Goal: Obtain resource: Obtain resource

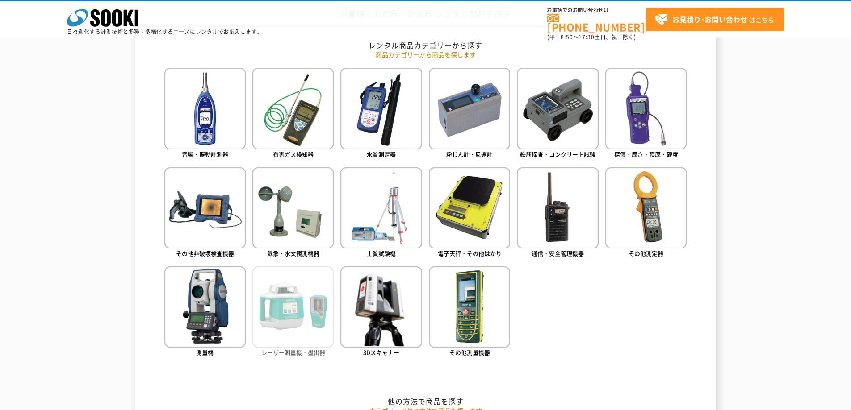
scroll to position [357, 0]
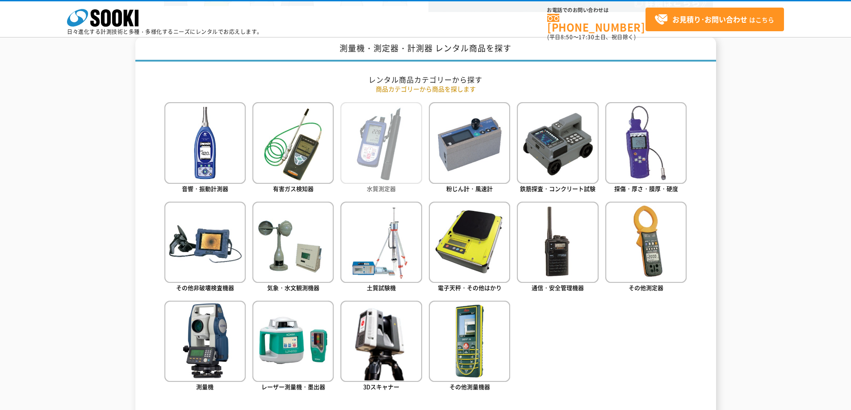
click at [367, 149] on img at bounding box center [380, 142] width 81 height 81
click at [364, 142] on img at bounding box center [380, 142] width 81 height 81
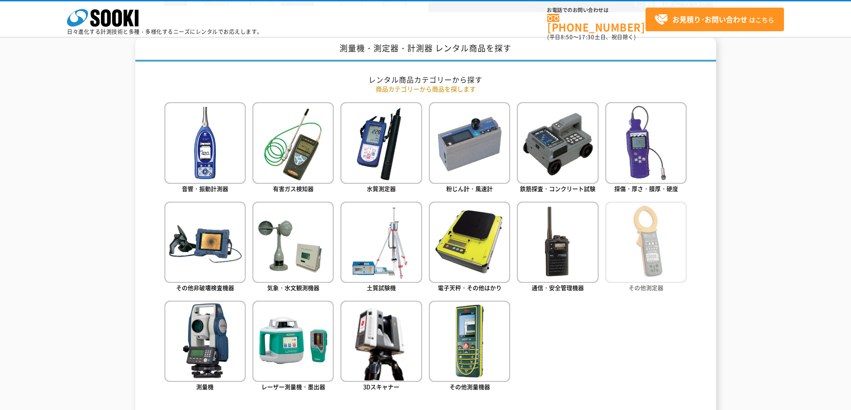
click at [668, 242] on img at bounding box center [645, 242] width 81 height 81
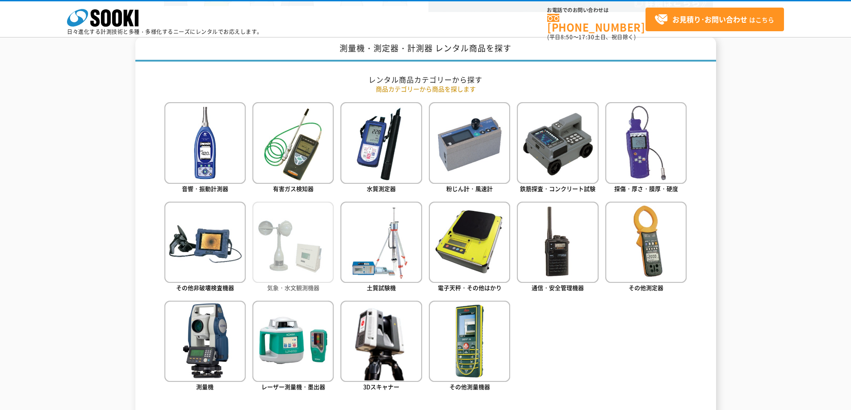
click at [281, 234] on img at bounding box center [292, 242] width 81 height 81
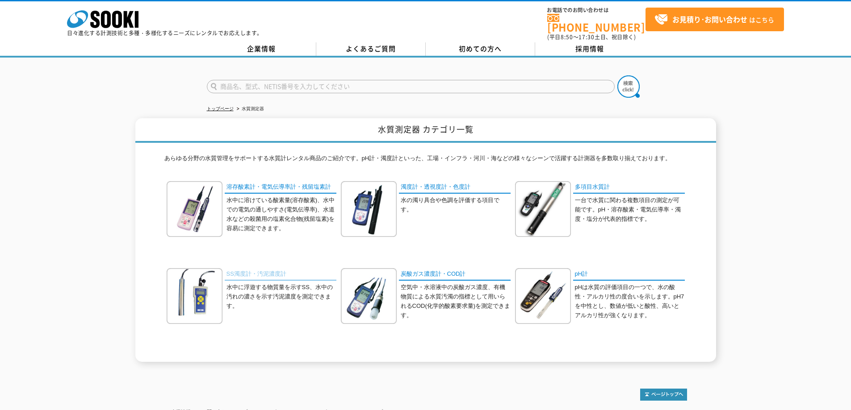
click at [254, 272] on link "SS濁度計・汚泥濃度計" at bounding box center [281, 274] width 112 height 13
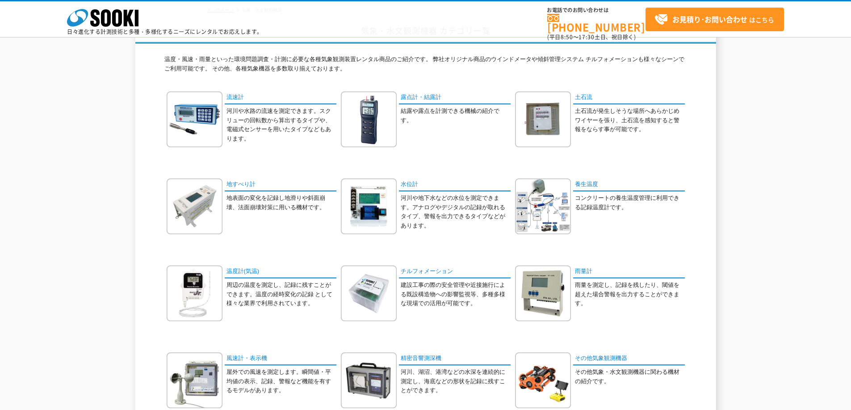
scroll to position [89, 0]
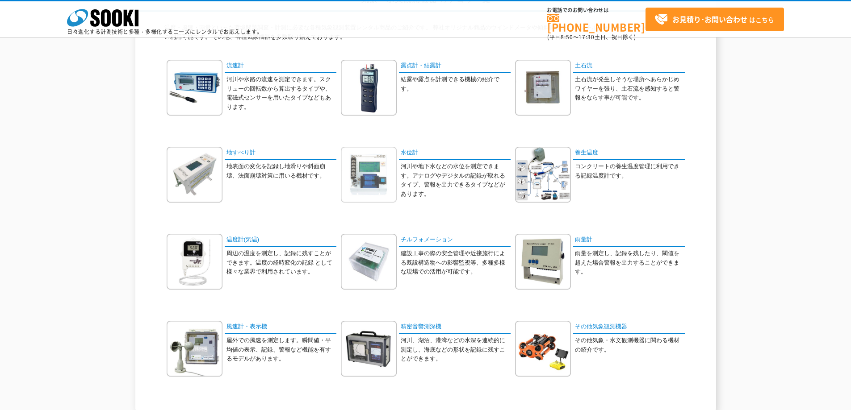
click at [384, 172] on img at bounding box center [369, 175] width 56 height 56
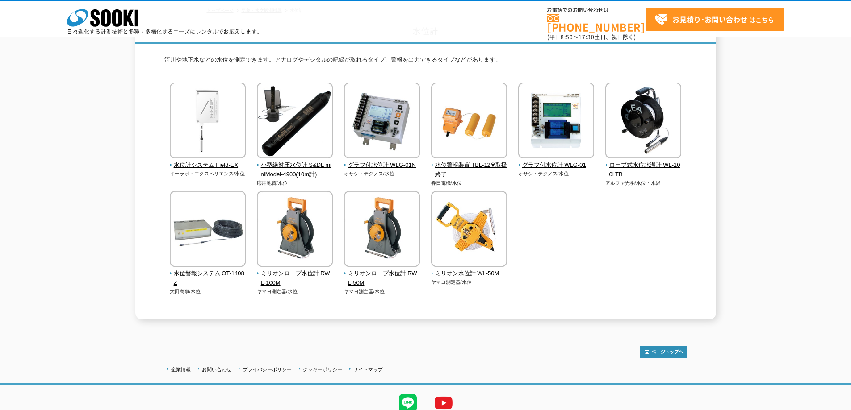
scroll to position [89, 0]
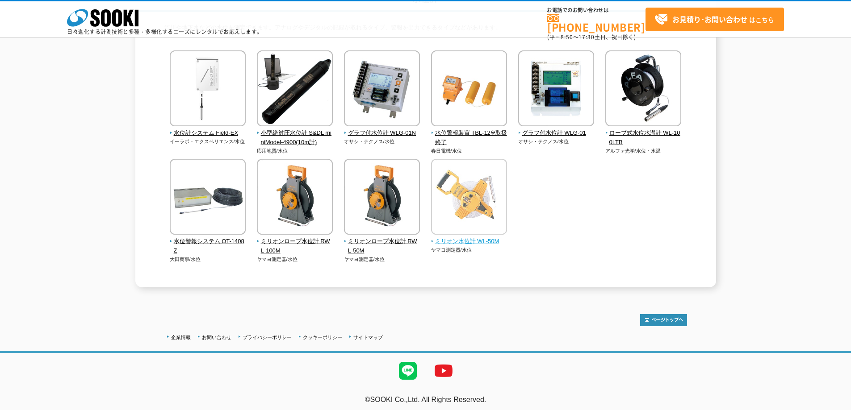
click at [485, 204] on img at bounding box center [469, 198] width 76 height 78
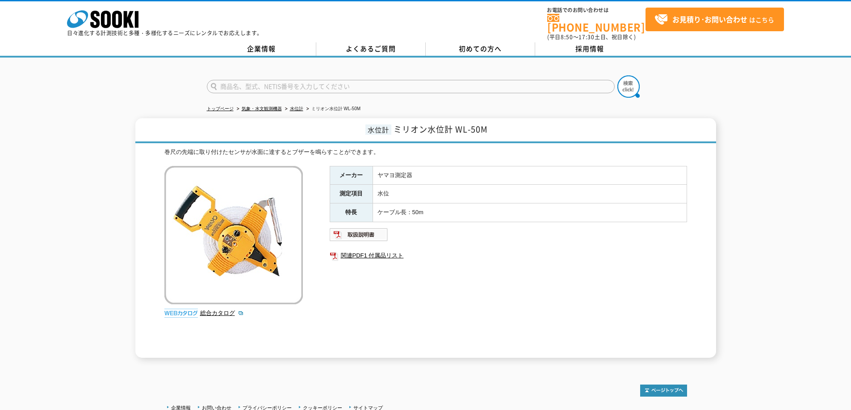
click at [404, 126] on span "ミリオン水位計 WL-50M" at bounding box center [440, 129] width 94 height 12
click at [265, 187] on img at bounding box center [233, 235] width 138 height 138
click at [241, 236] on img at bounding box center [233, 235] width 138 height 138
click at [279, 258] on img at bounding box center [233, 235] width 138 height 138
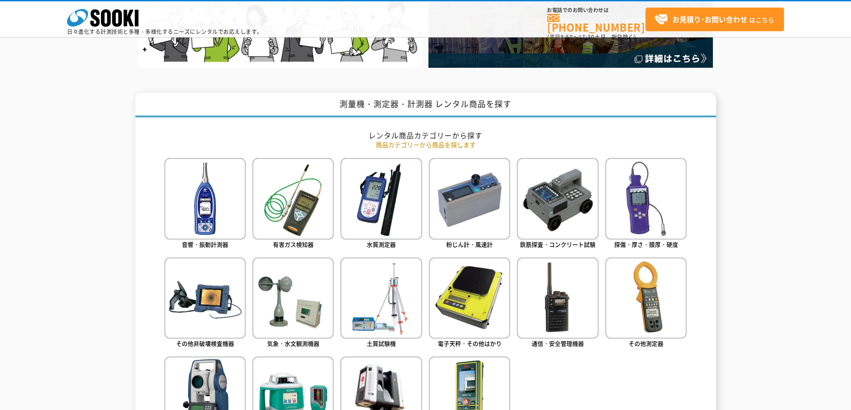
scroll to position [391, 0]
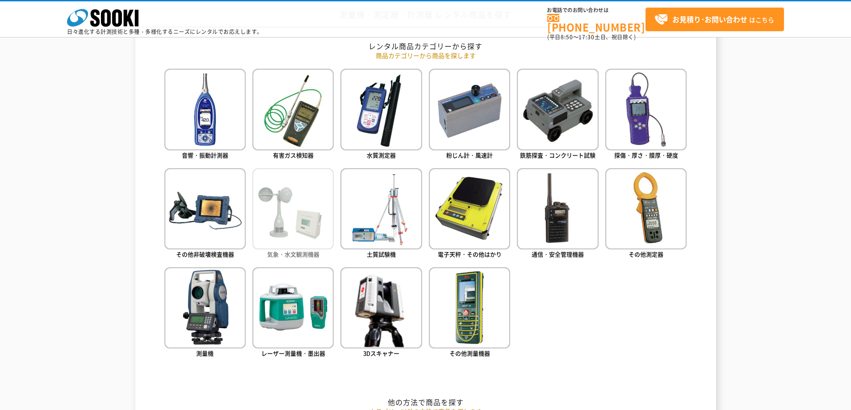
click at [317, 216] on img at bounding box center [292, 208] width 81 height 81
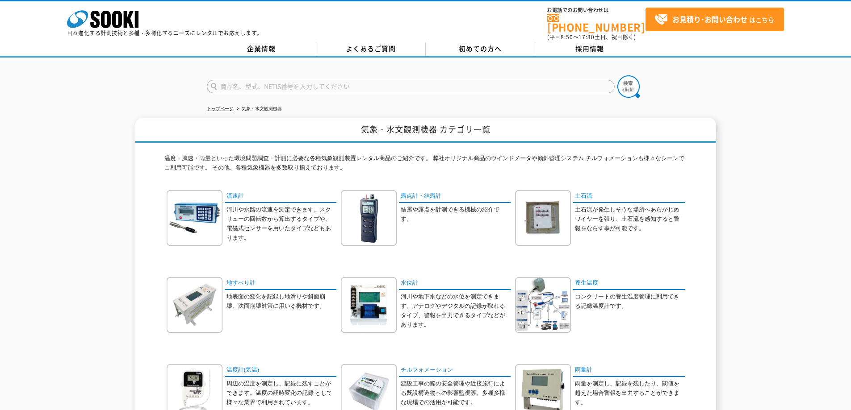
scroll to position [89, 0]
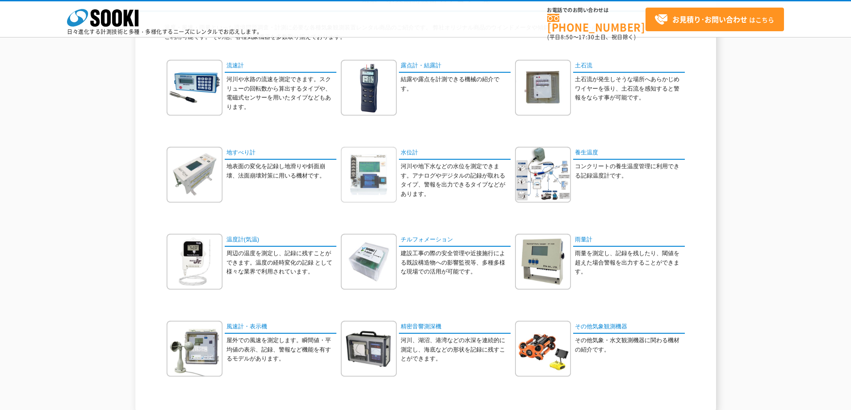
click at [359, 164] on img at bounding box center [369, 175] width 56 height 56
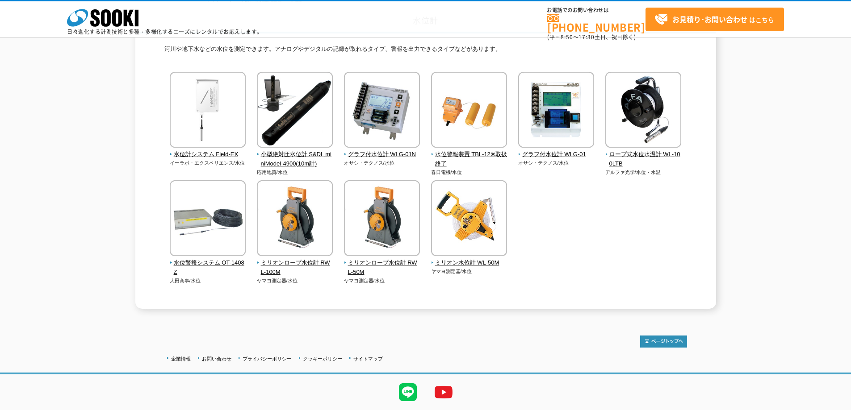
scroll to position [89, 0]
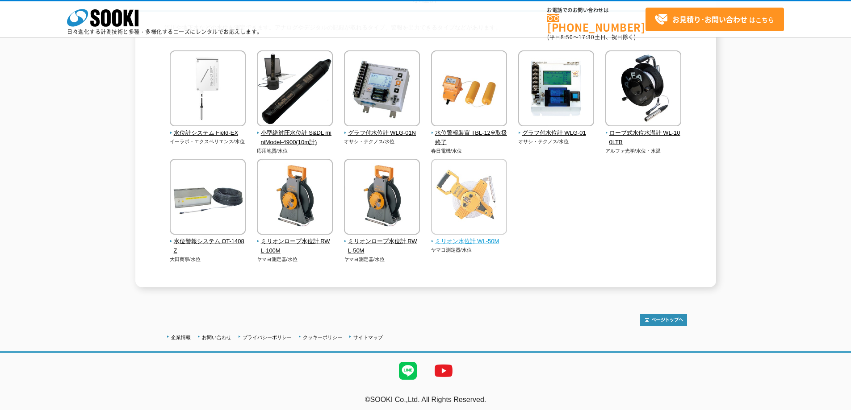
click at [482, 202] on img at bounding box center [469, 198] width 76 height 78
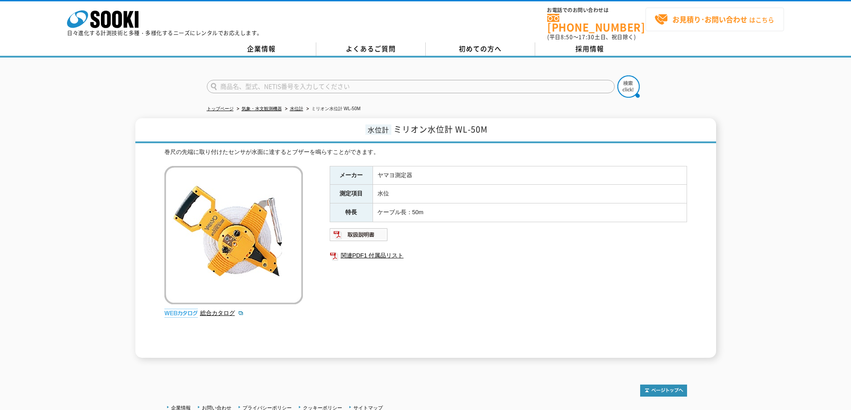
click at [687, 27] on link "お見積り･お問い合わせ はこちら" at bounding box center [714, 20] width 138 height 24
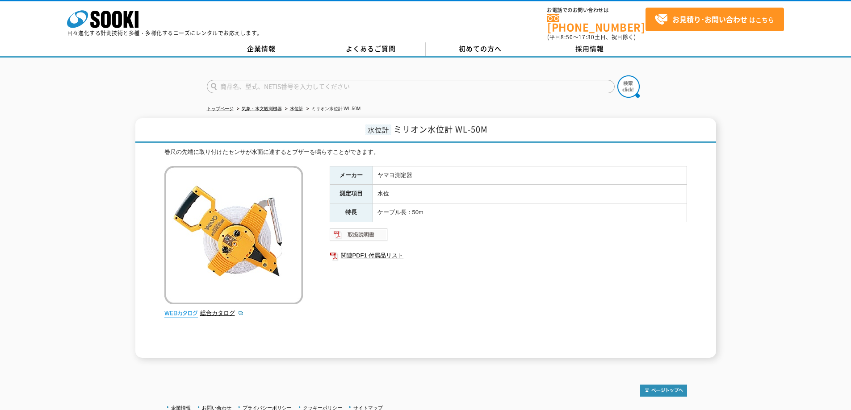
click at [368, 229] on img at bounding box center [359, 235] width 58 height 14
click at [381, 254] on link "関連PDF1 付属品リスト" at bounding box center [508, 256] width 357 height 12
click at [247, 221] on img at bounding box center [233, 235] width 138 height 138
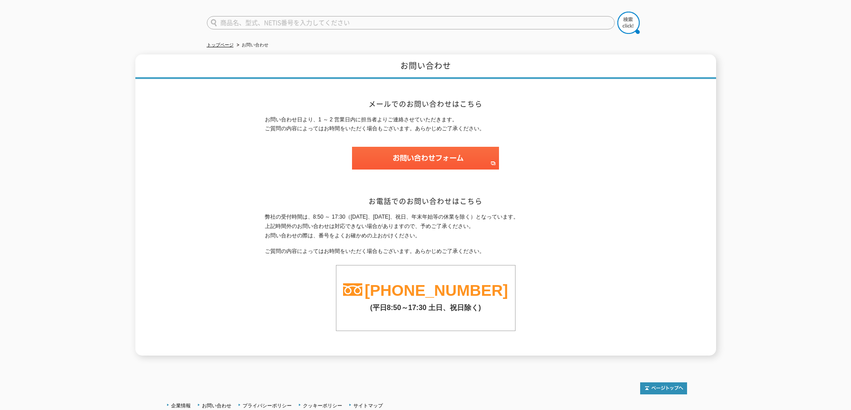
scroll to position [86, 0]
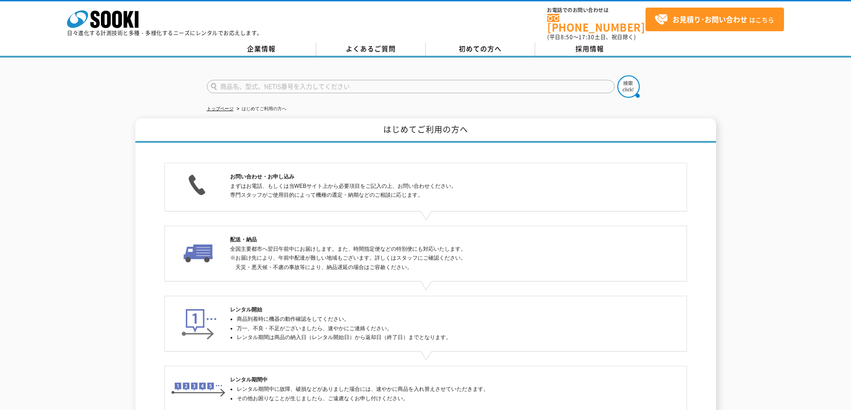
click at [192, 246] on img at bounding box center [198, 249] width 55 height 29
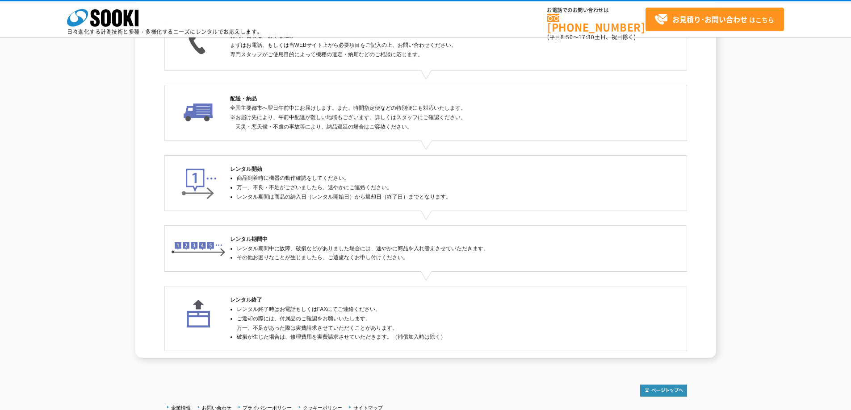
scroll to position [129, 0]
